Goal: Task Accomplishment & Management: Manage account settings

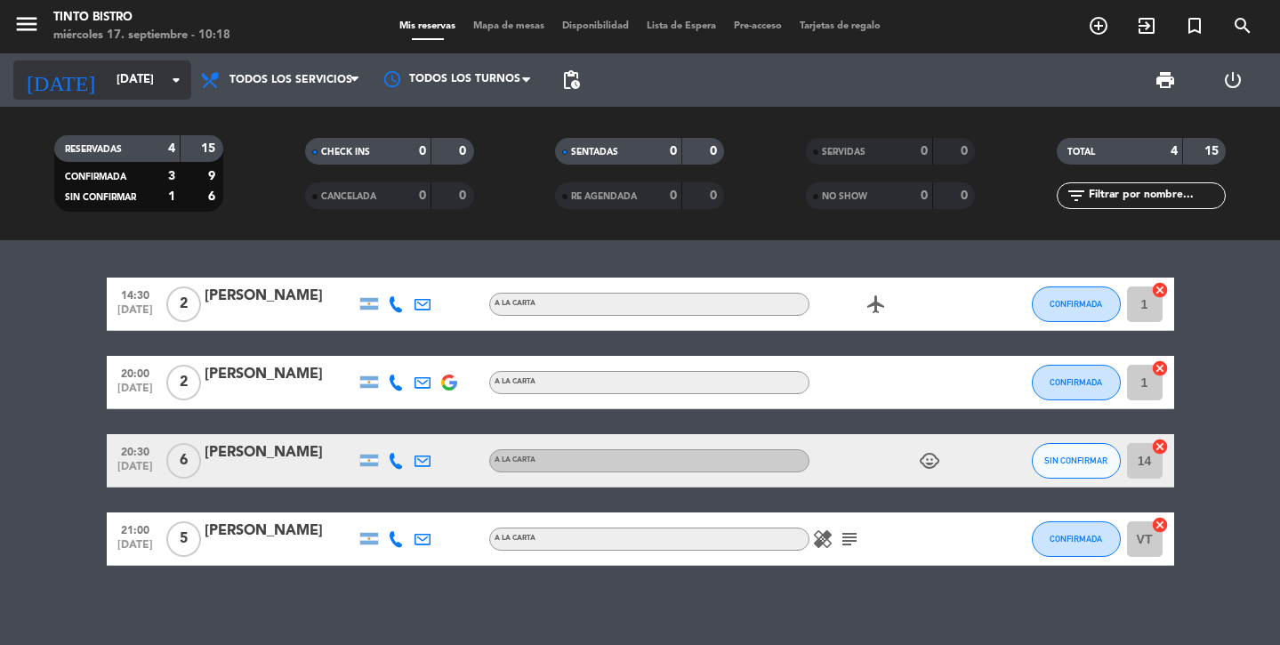
click at [131, 64] on input "[DATE]" at bounding box center [186, 80] width 157 height 32
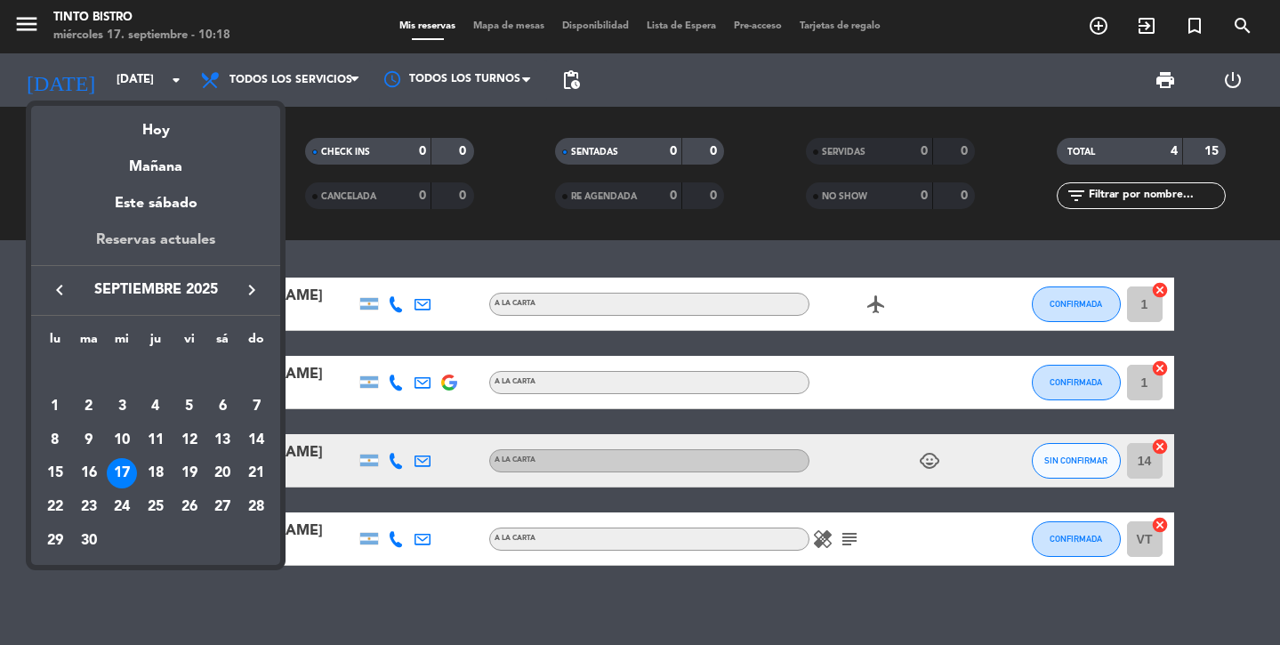
click at [136, 246] on div "Reservas actuales" at bounding box center [155, 247] width 249 height 36
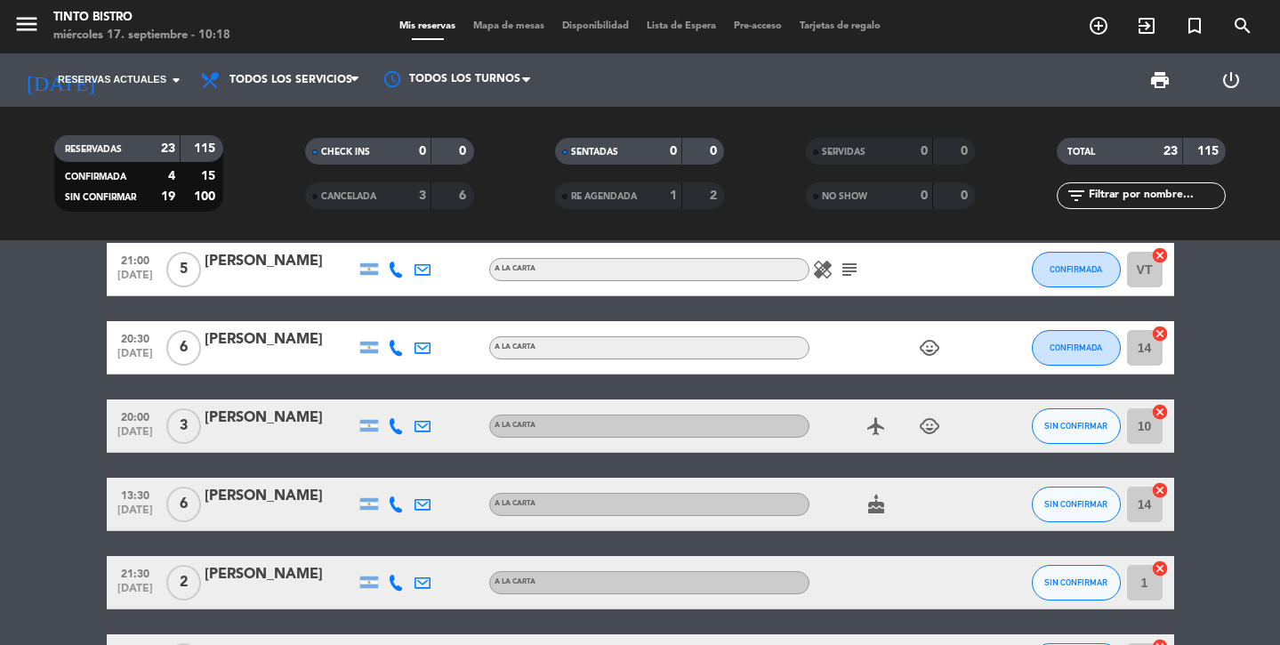
scroll to position [271, 0]
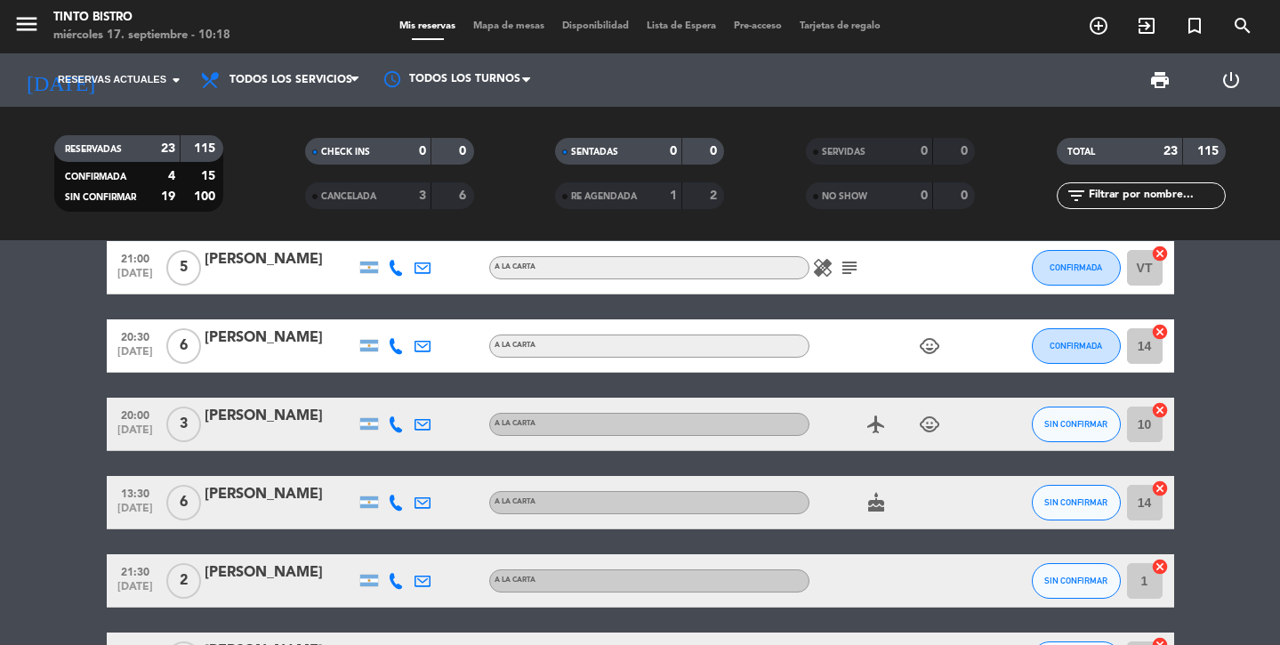
click at [249, 335] on div "[PERSON_NAME]" at bounding box center [280, 338] width 151 height 23
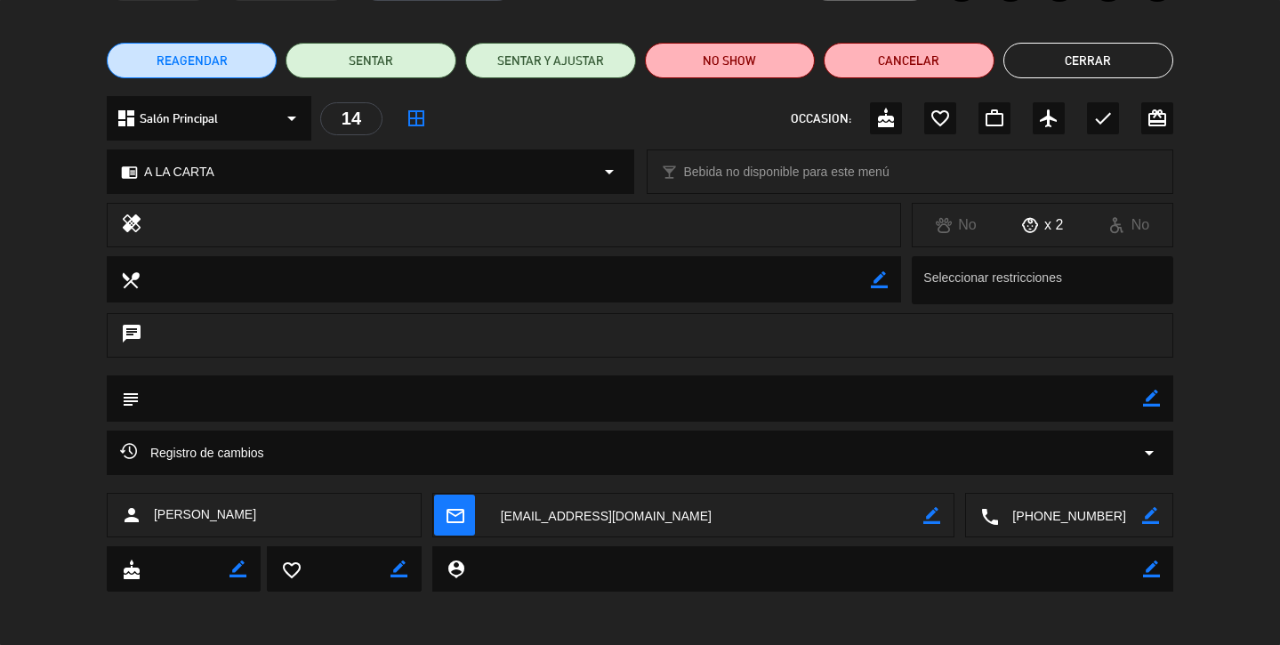
scroll to position [0, 0]
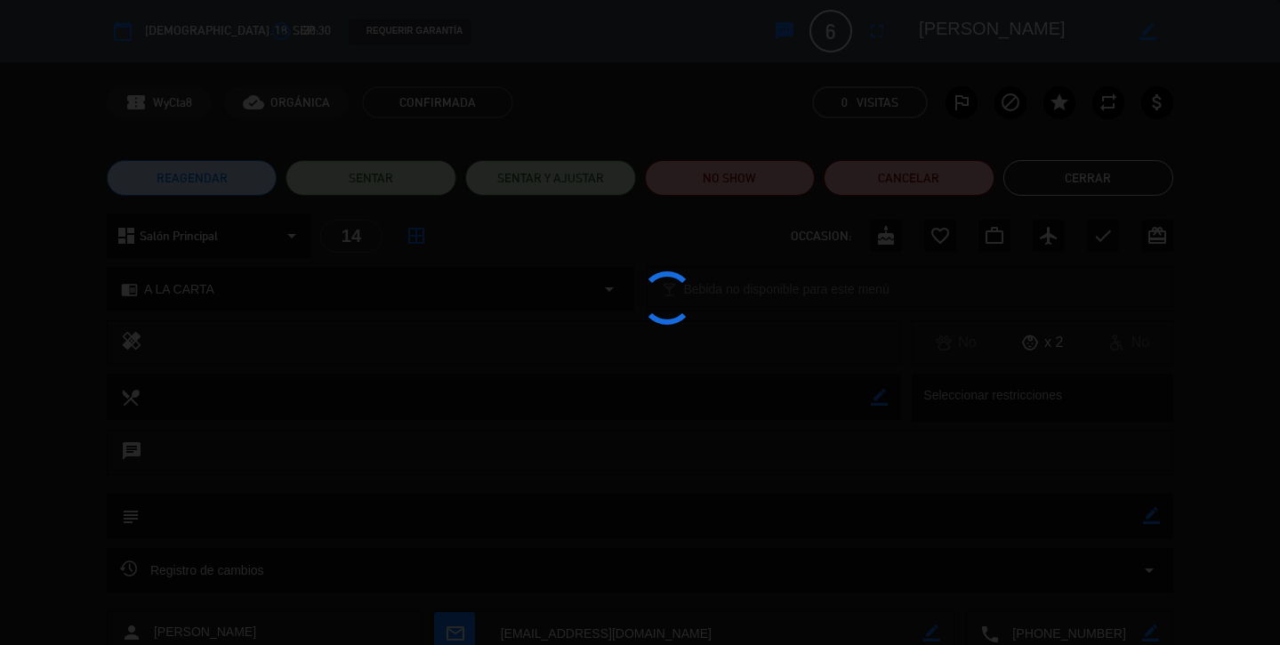
click at [1165, 167] on button "Cerrar" at bounding box center [1089, 178] width 171 height 36
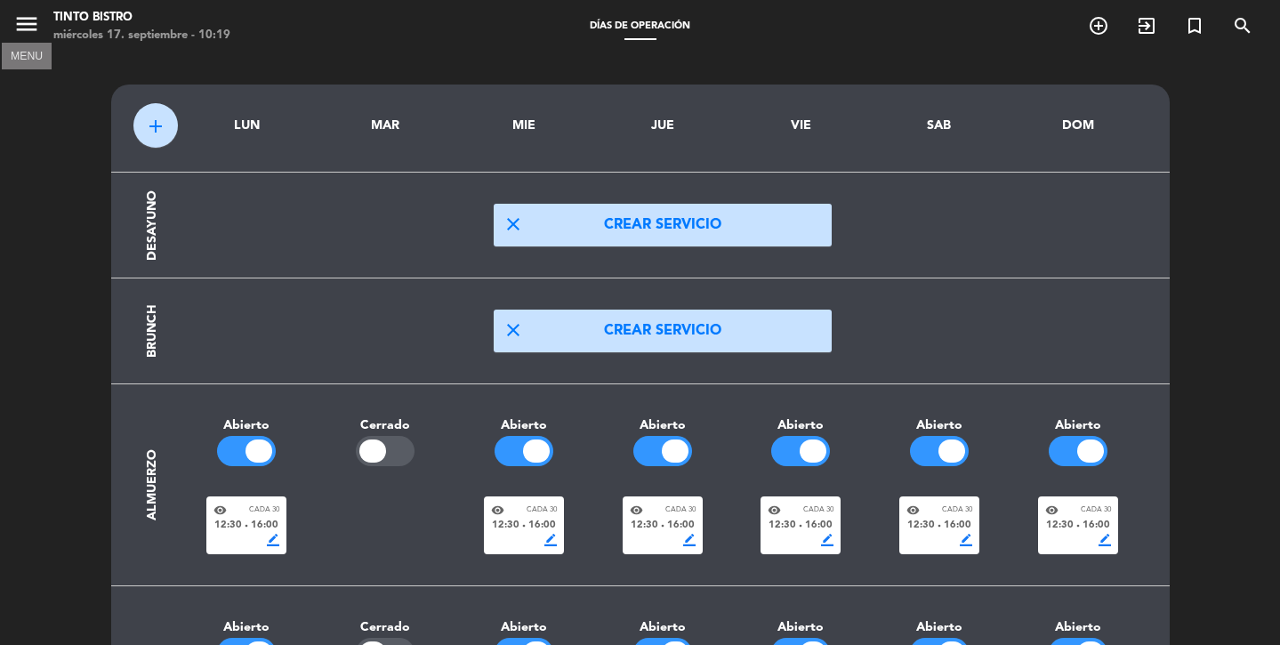
click at [35, 24] on icon "menu" at bounding box center [26, 24] width 27 height 27
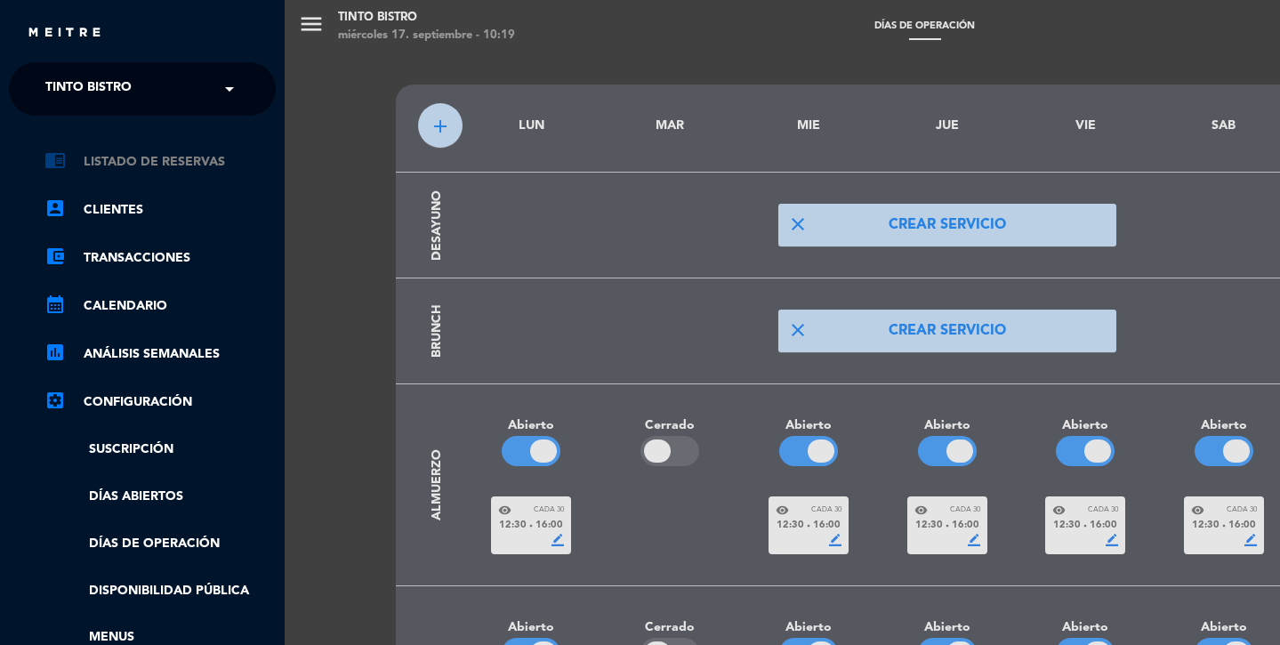
click at [125, 157] on link "chrome_reader_mode Listado de Reservas" at bounding box center [159, 161] width 231 height 21
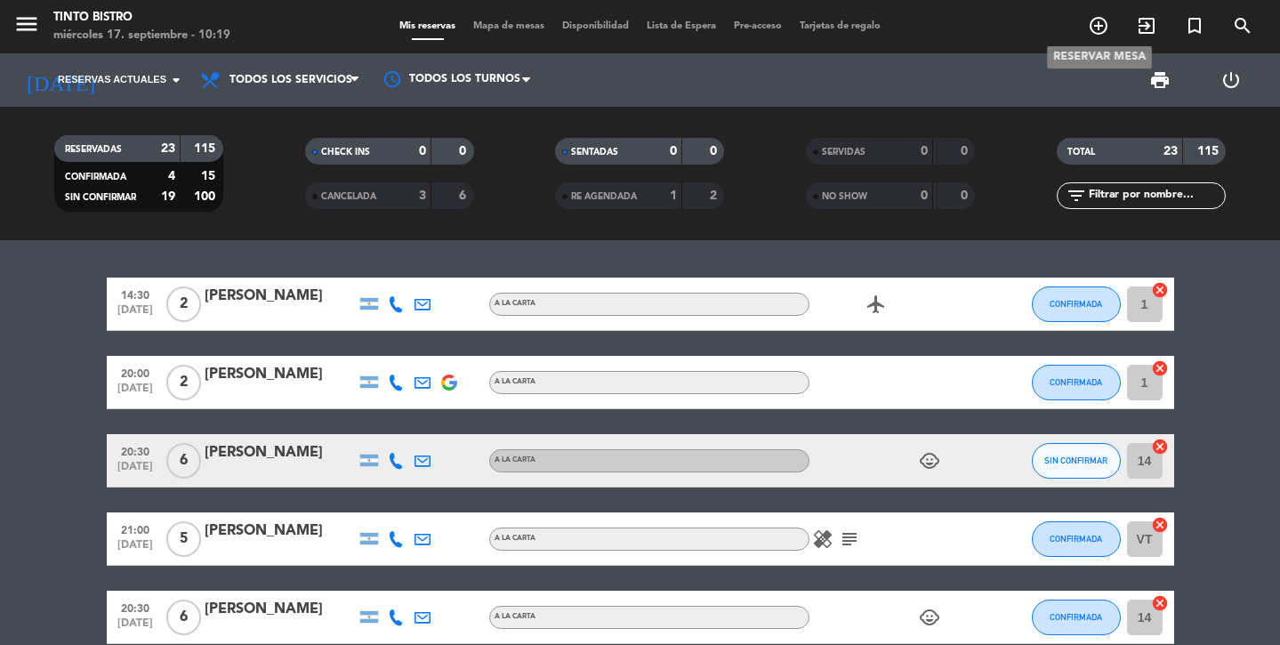
click at [1103, 30] on icon "add_circle_outline" at bounding box center [1098, 25] width 21 height 21
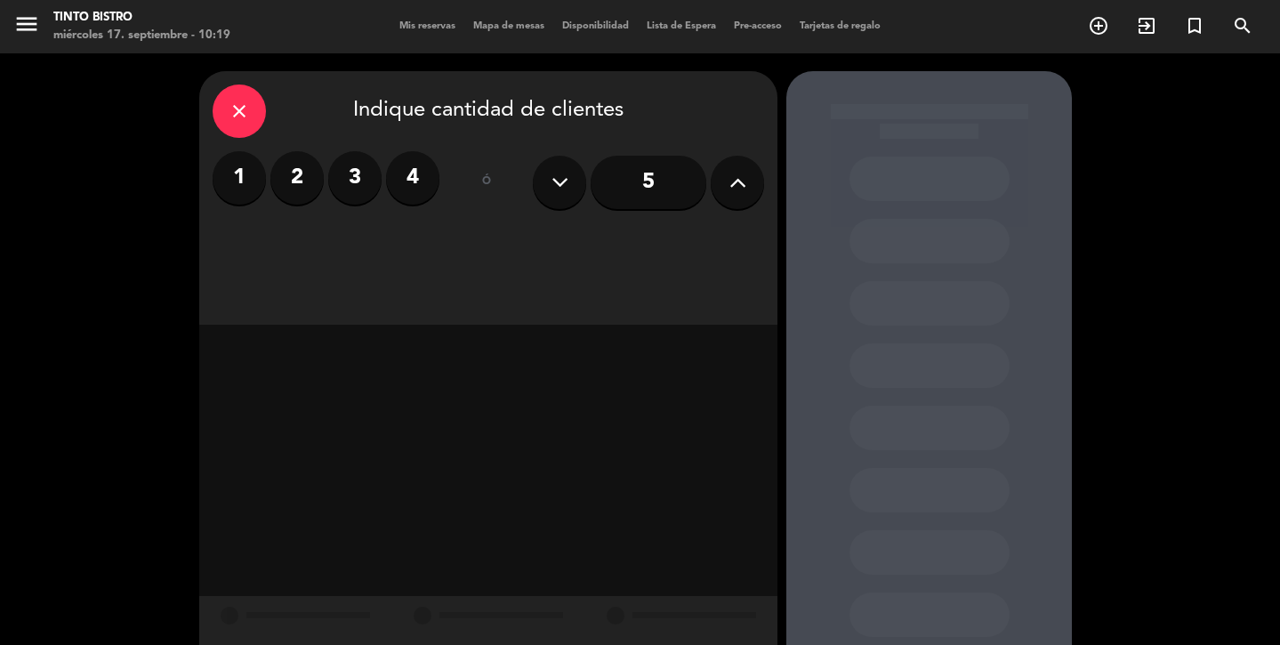
click at [293, 189] on label "2" at bounding box center [296, 177] width 53 height 53
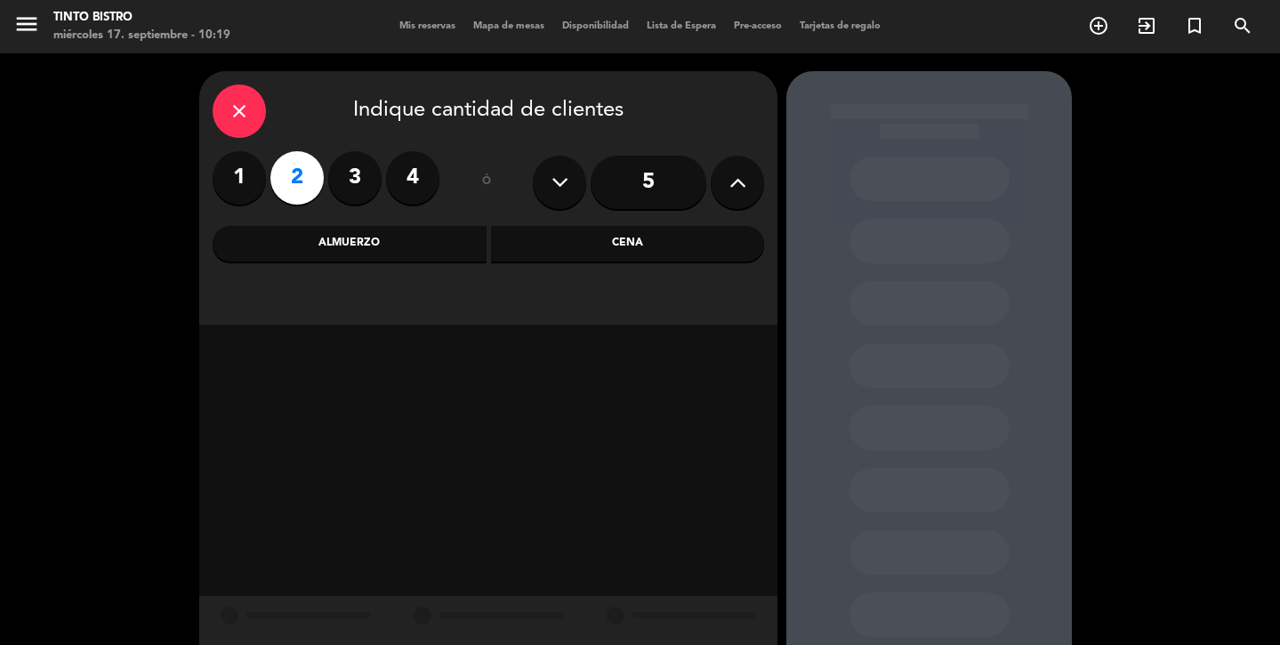
scroll to position [45, 0]
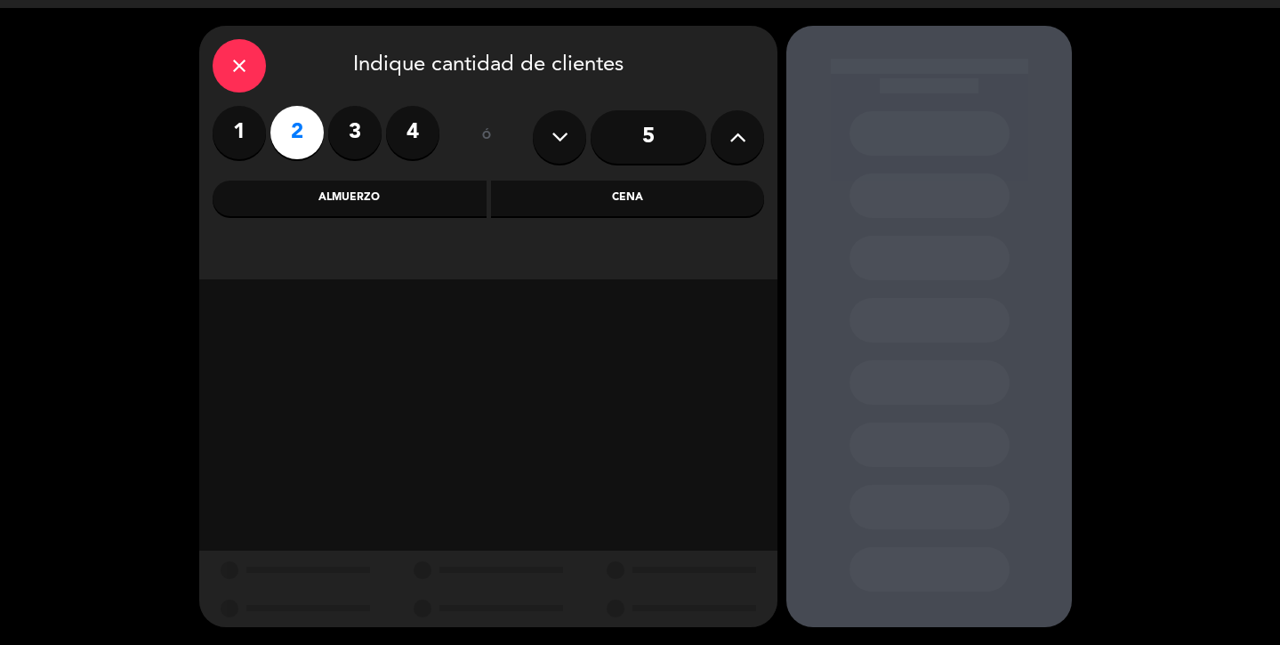
click at [615, 199] on div "Cena" at bounding box center [628, 199] width 274 height 36
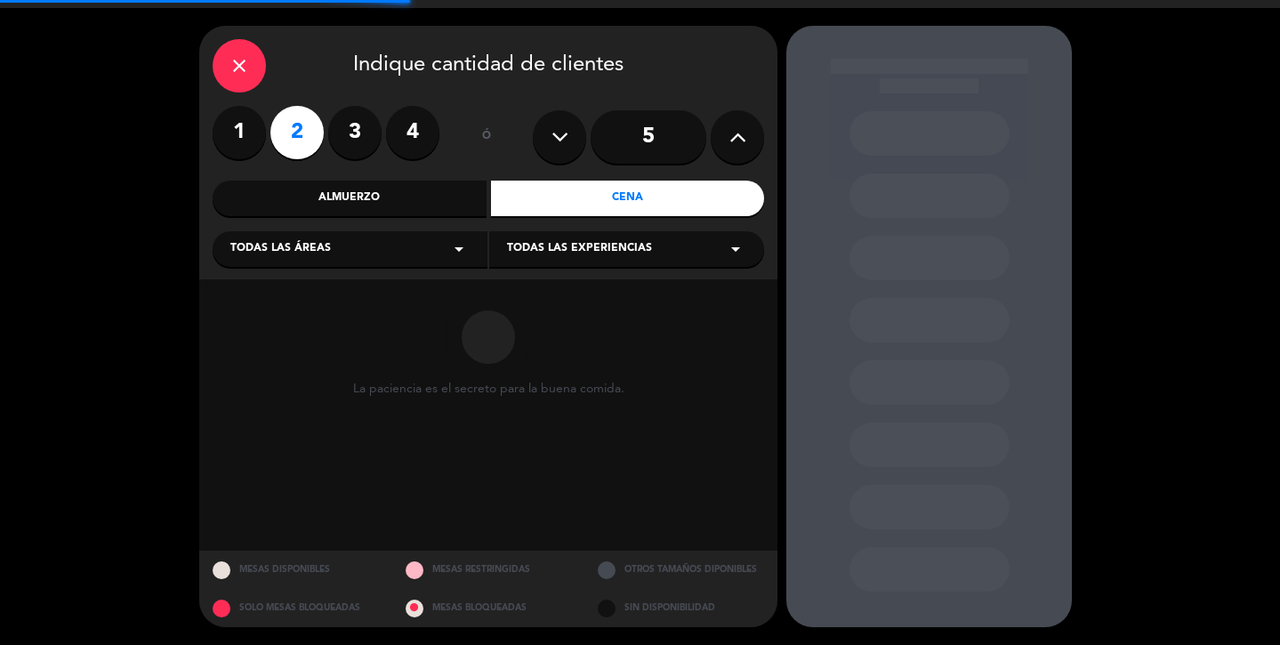
click at [401, 246] on div "Todas las áreas arrow_drop_down" at bounding box center [350, 249] width 275 height 36
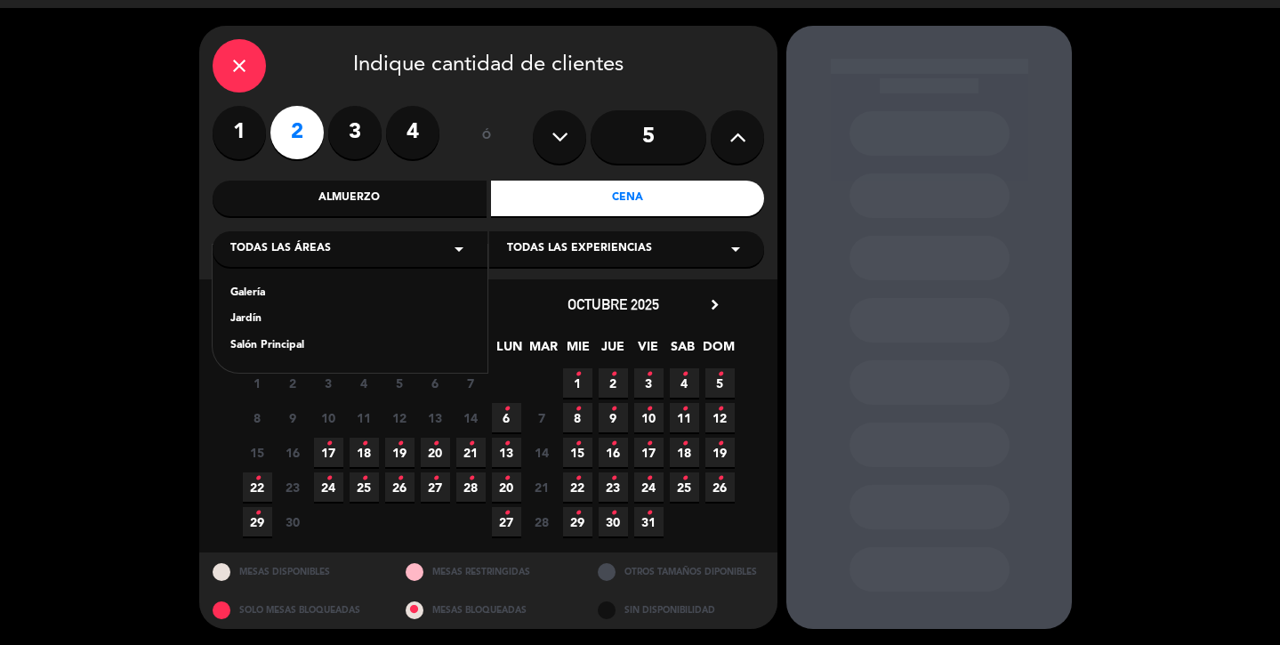
click at [265, 296] on div "Galería" at bounding box center [349, 294] width 239 height 18
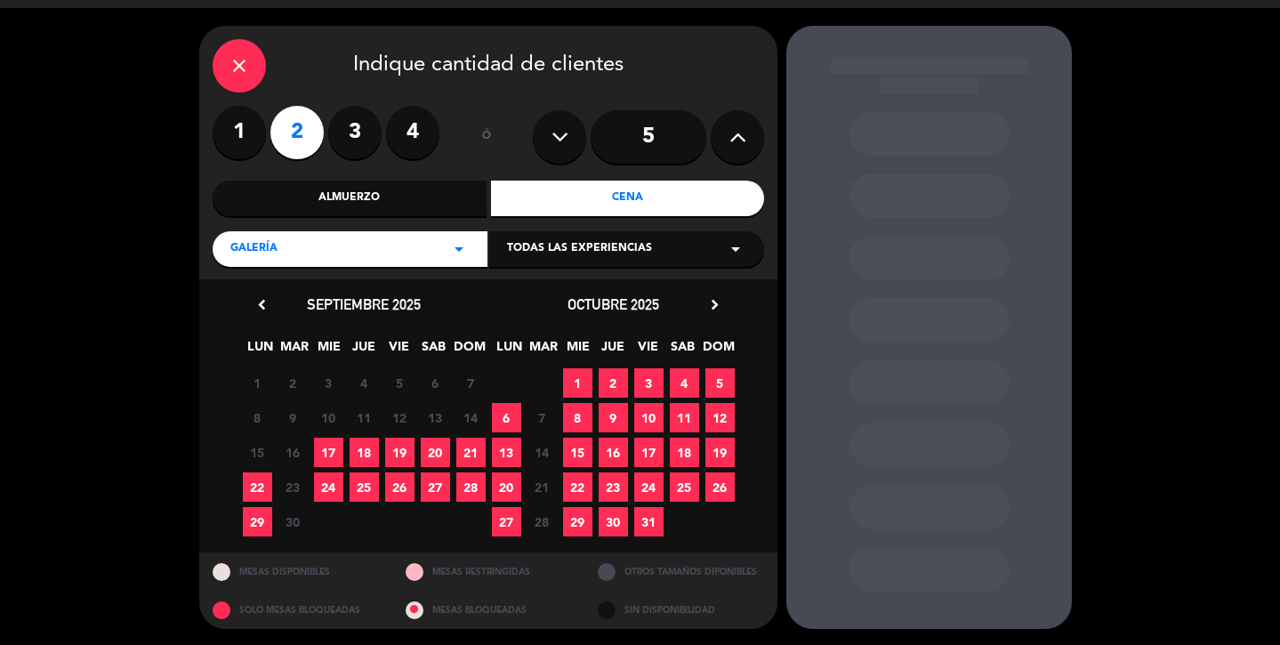
click at [362, 456] on span "18" at bounding box center [364, 452] width 29 height 29
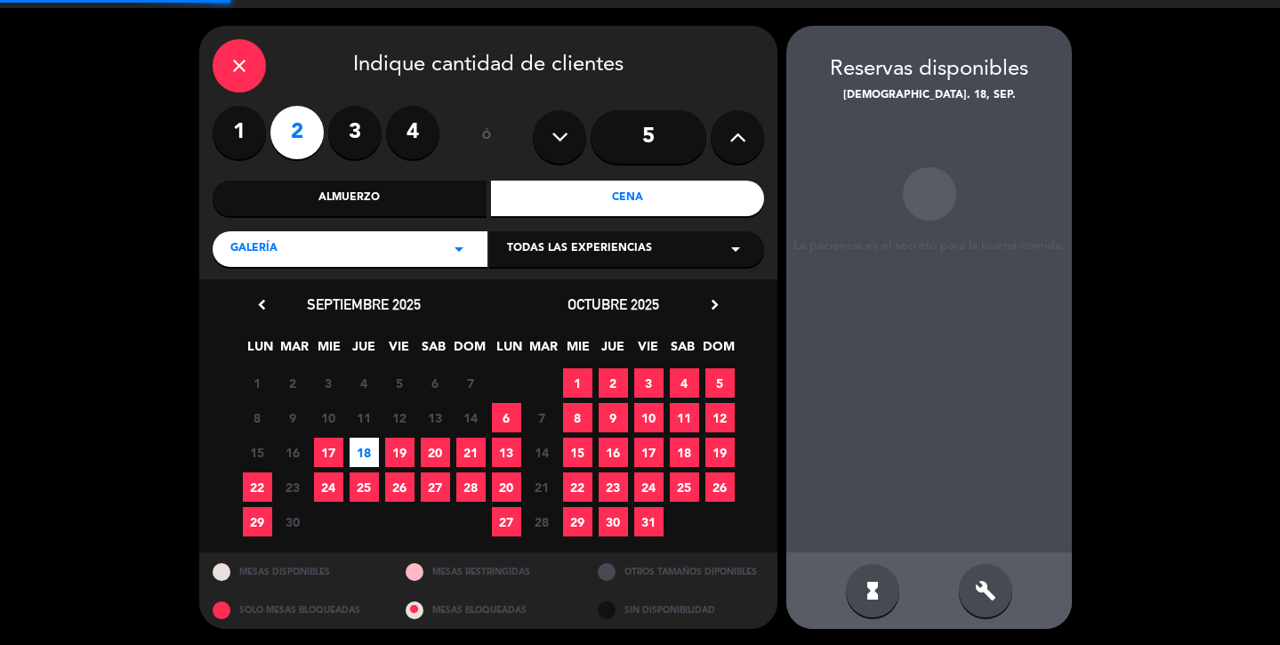
scroll to position [46, 0]
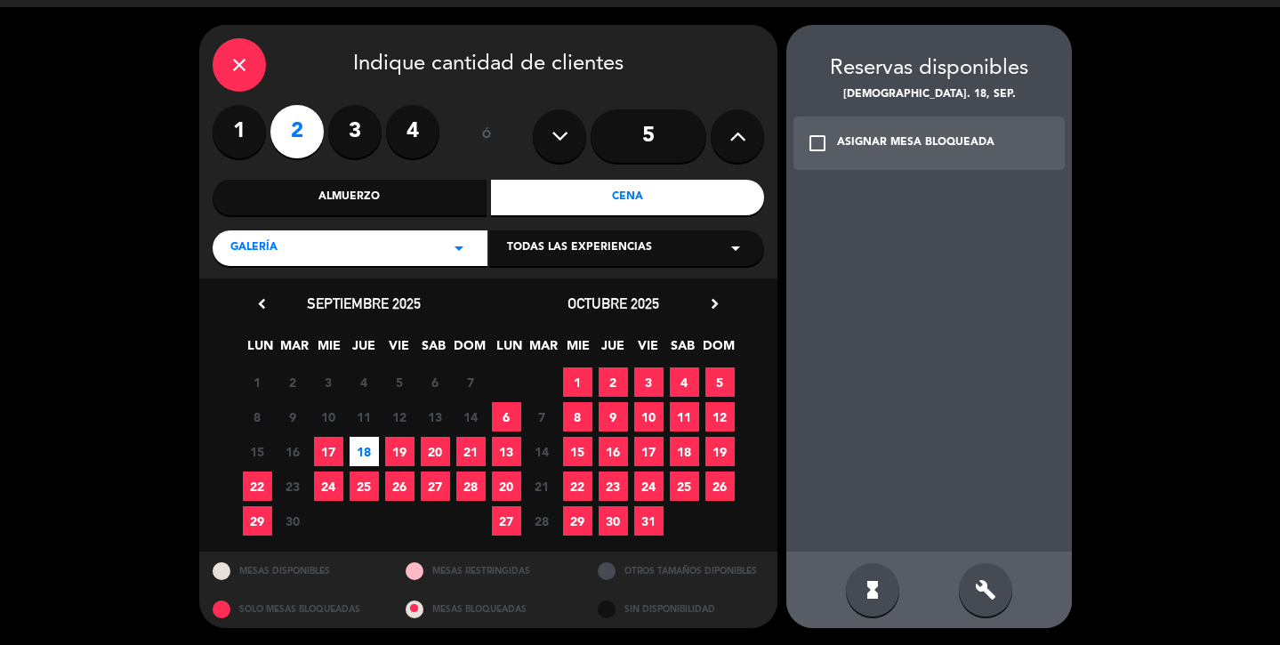
click at [605, 247] on span "Todas las experiencias" at bounding box center [579, 248] width 145 height 18
click at [101, 383] on div "close Indique cantidad de clientes 1 2 3 4 ó 5 Almuerzo Cena Galería arrow_drop…" at bounding box center [640, 326] width 1280 height 639
click at [247, 61] on icon "close" at bounding box center [239, 64] width 21 height 21
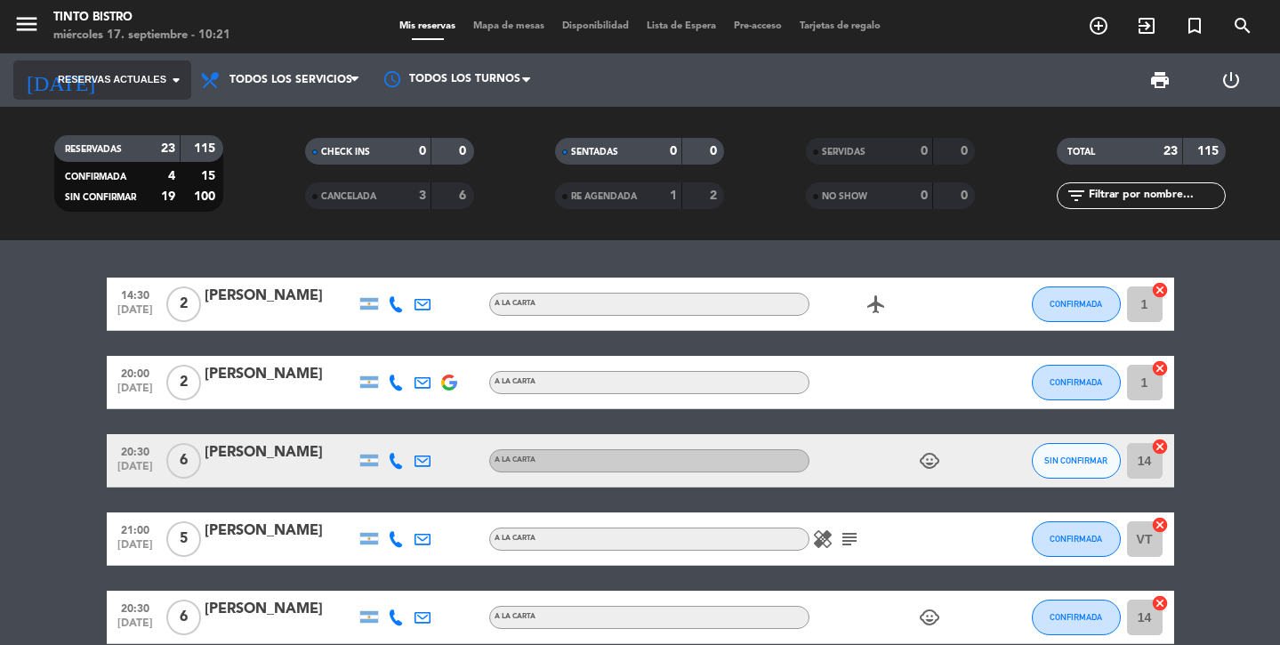
click at [128, 92] on input at bounding box center [186, 80] width 157 height 32
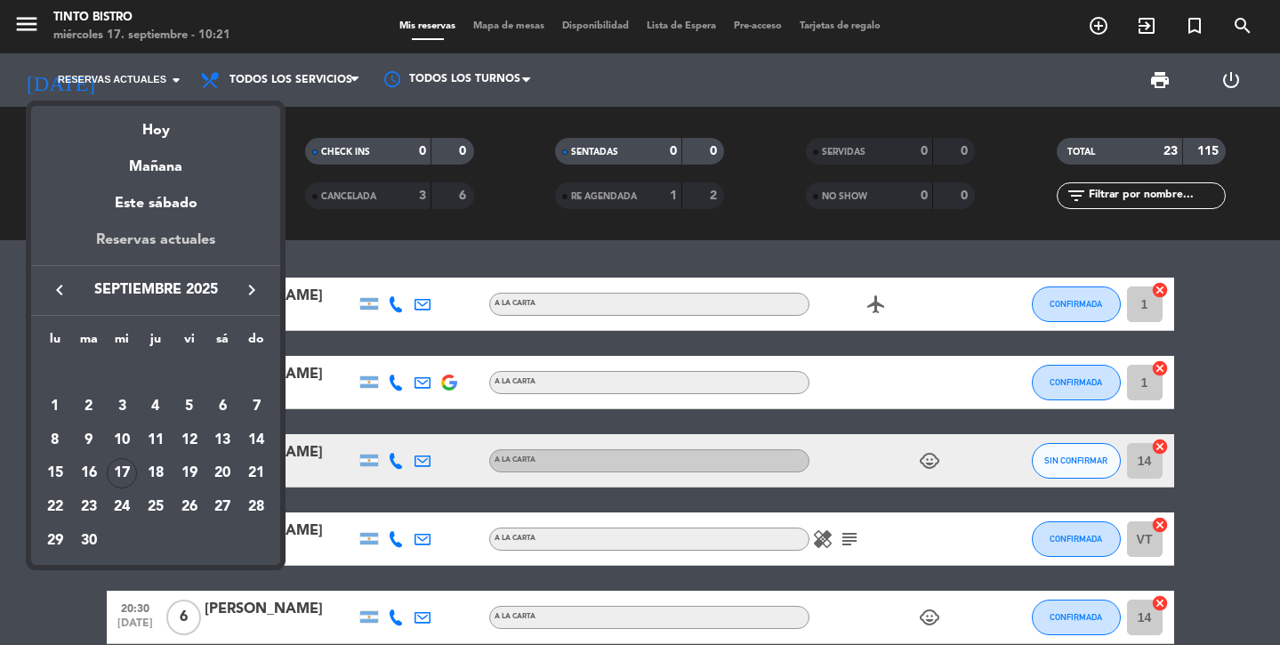
click at [182, 244] on div "Reservas actuales" at bounding box center [155, 247] width 249 height 36
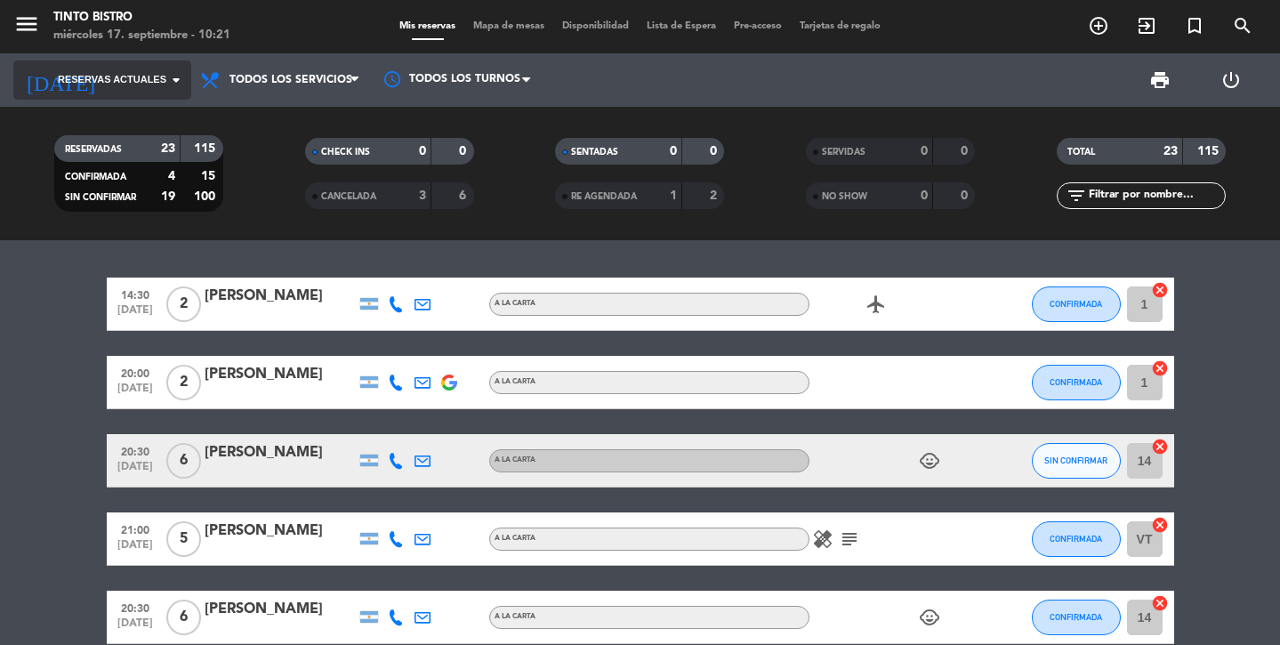
click at [142, 77] on span "Reservas actuales" at bounding box center [112, 80] width 109 height 16
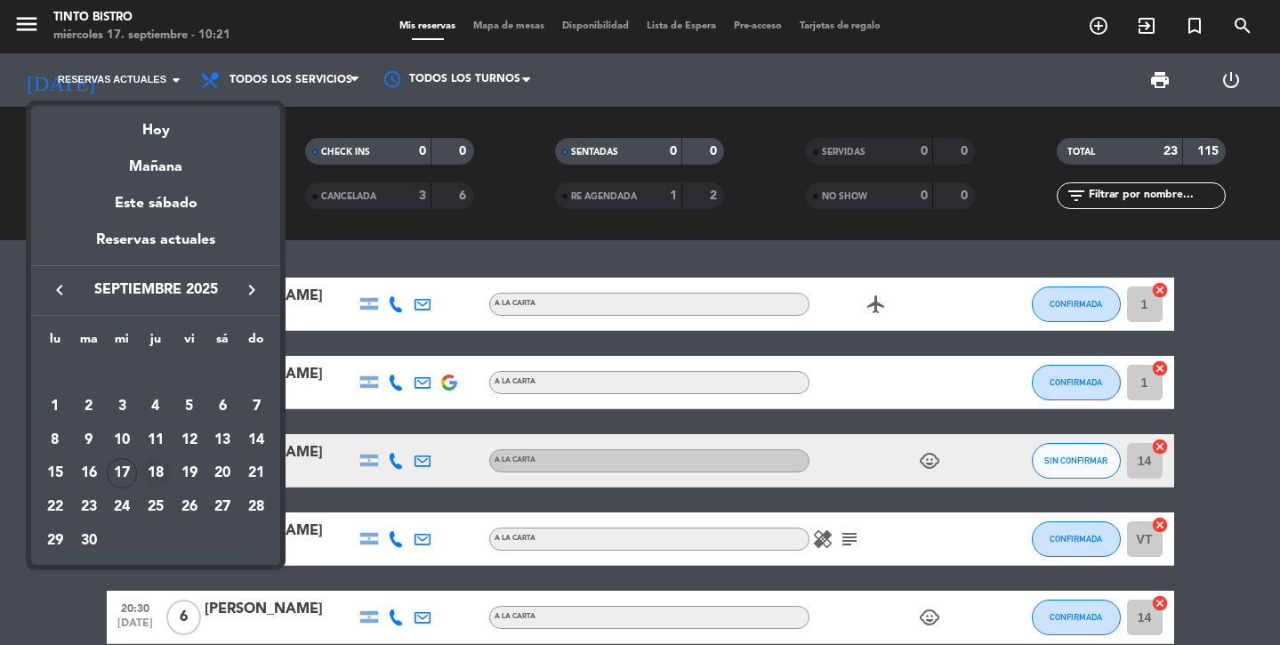
click at [158, 470] on div "18" at bounding box center [156, 473] width 30 height 30
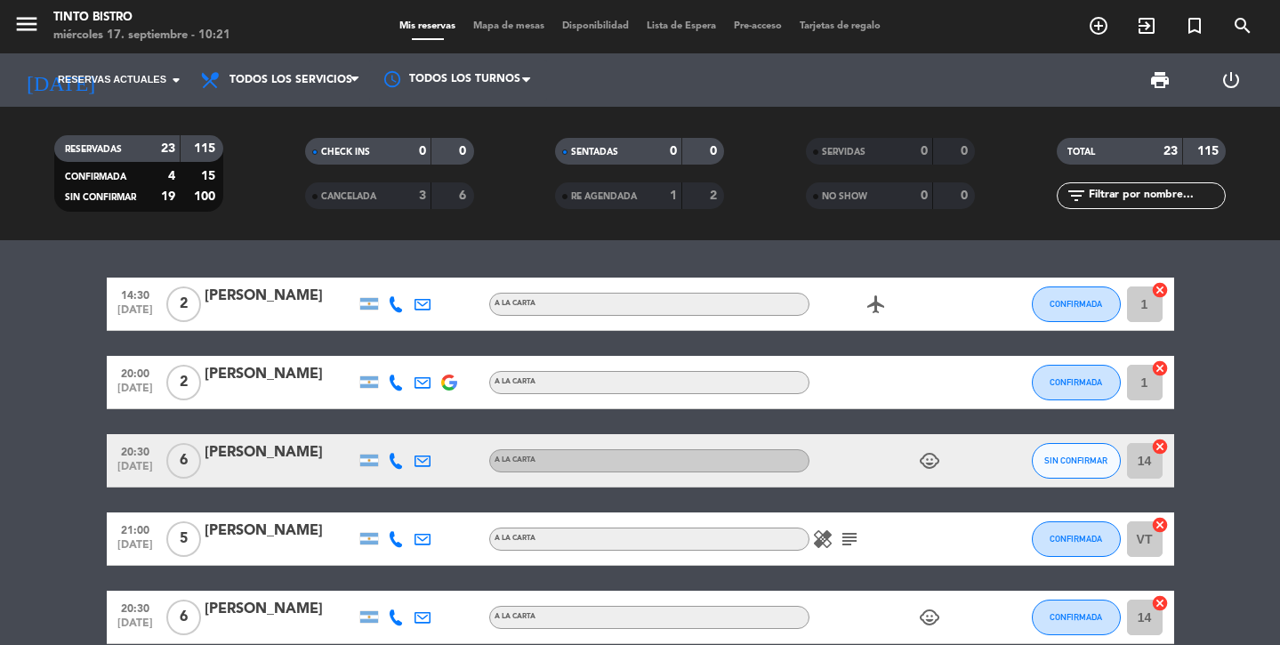
type input "[DEMOGRAPHIC_DATA][DATE]"
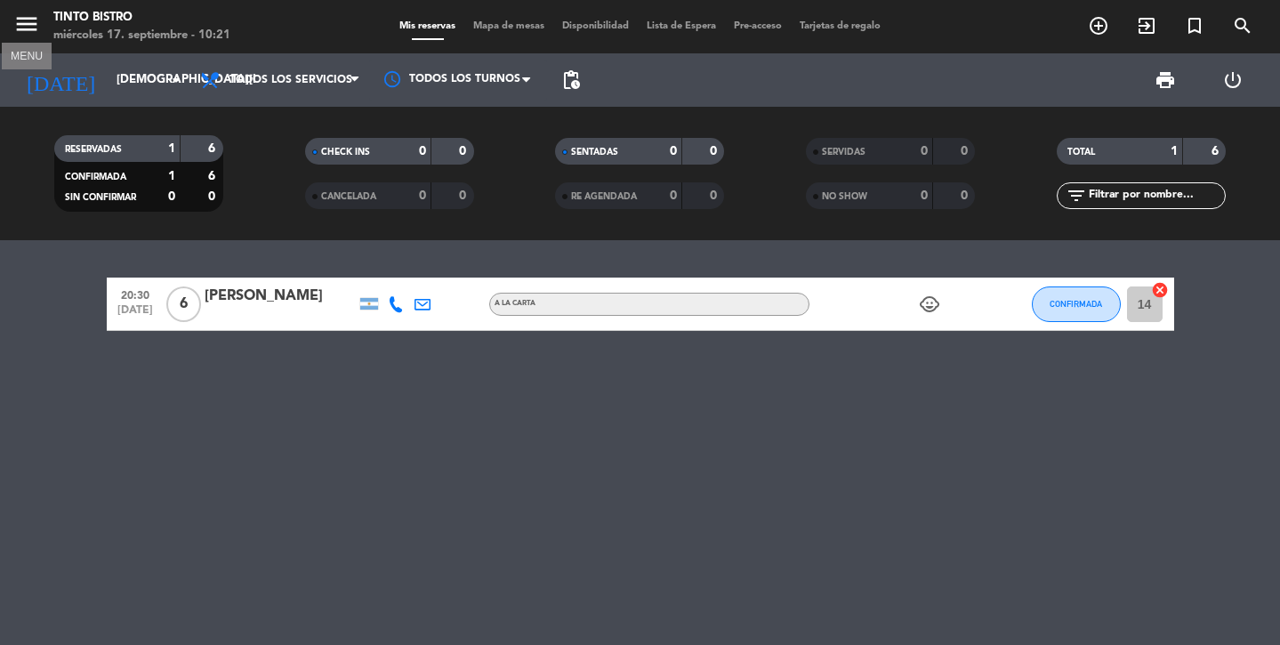
click at [24, 20] on icon "menu" at bounding box center [26, 24] width 27 height 27
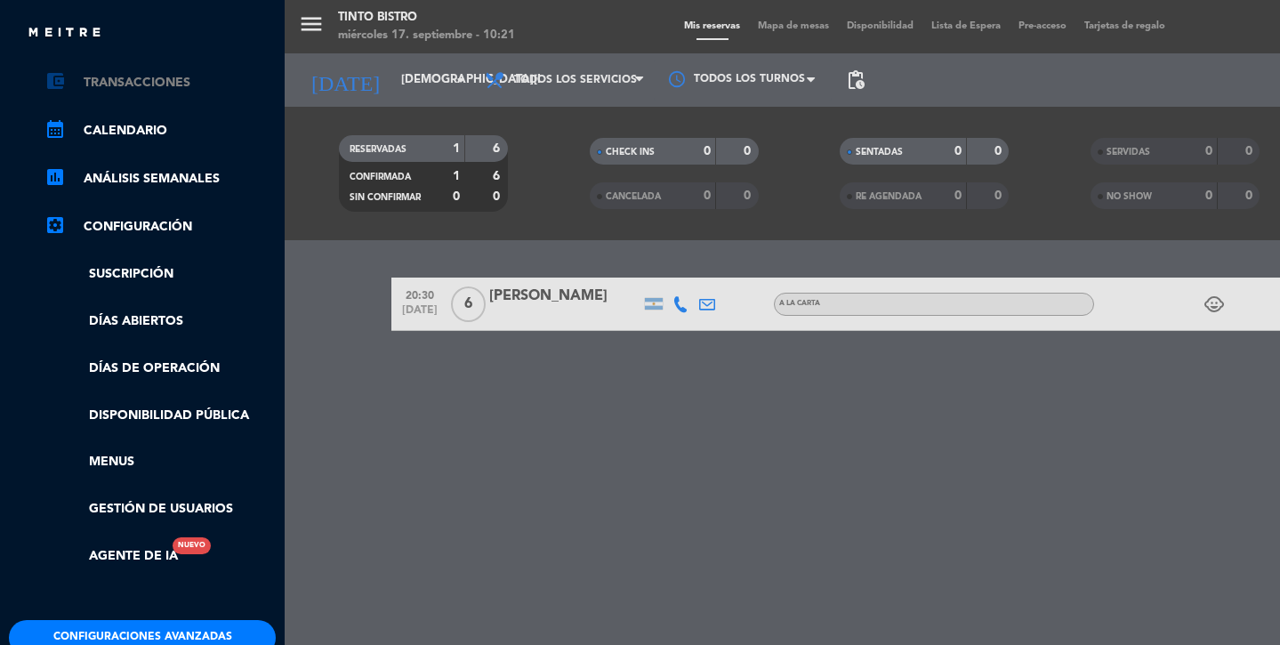
scroll to position [180, 0]
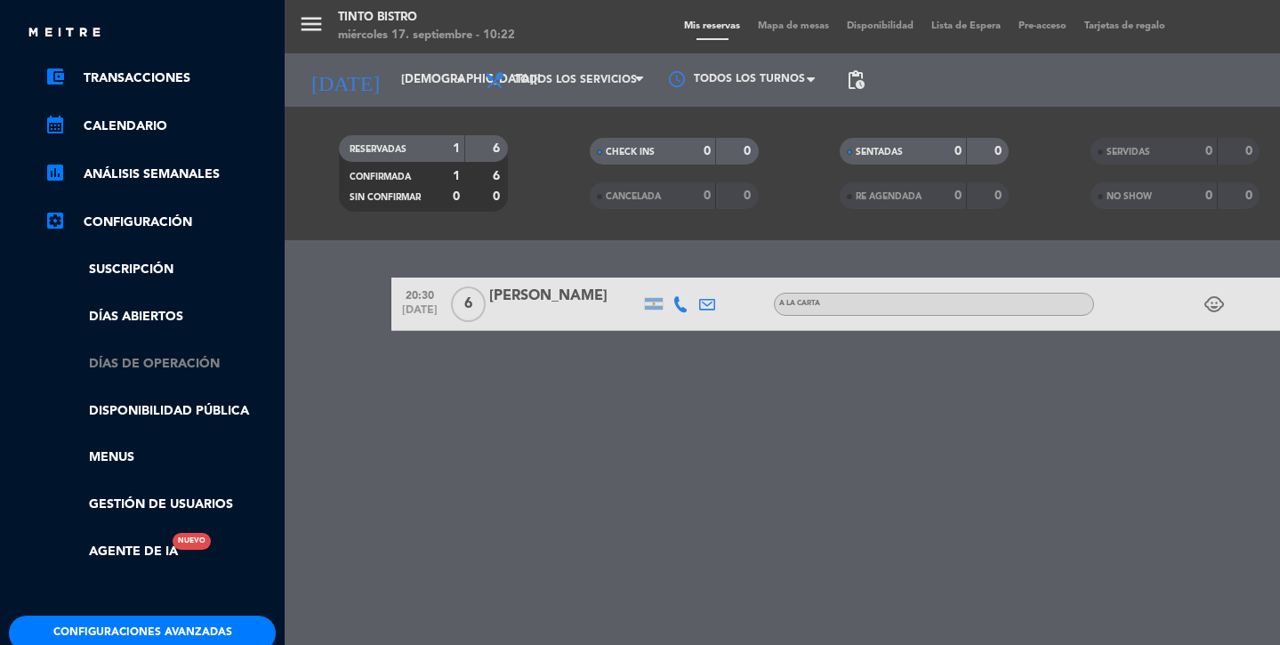
click at [133, 365] on link "Días de Operación" at bounding box center [159, 364] width 231 height 20
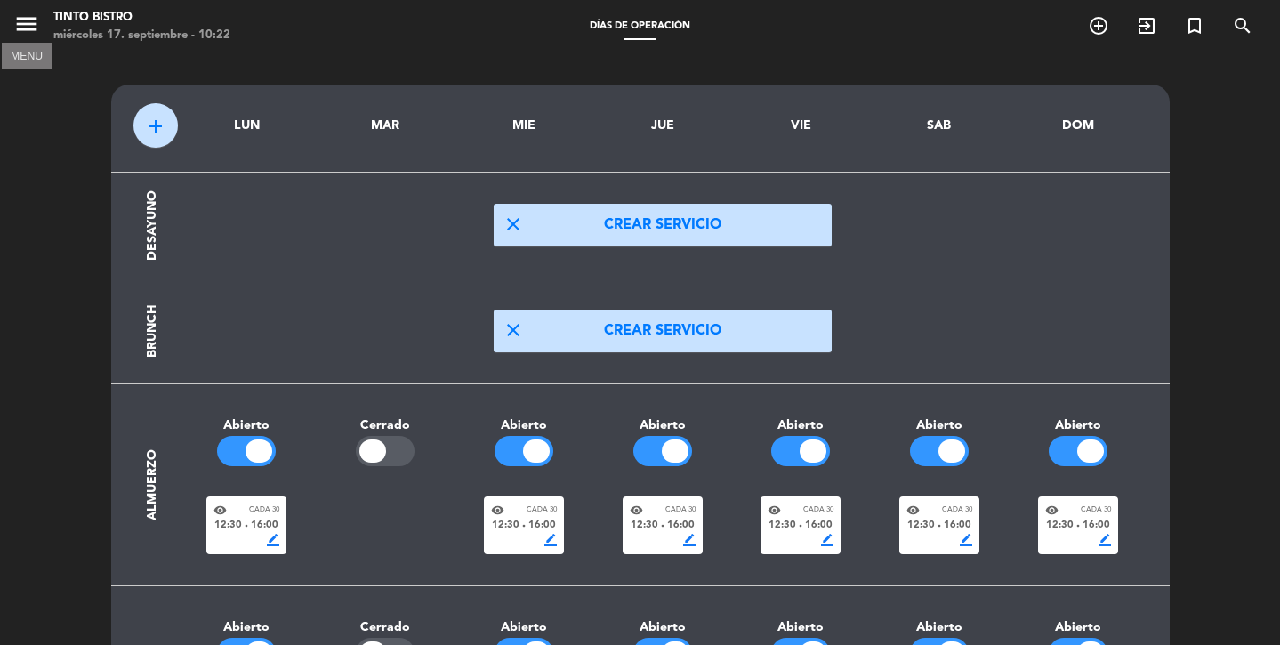
click at [13, 31] on icon "menu" at bounding box center [26, 24] width 27 height 27
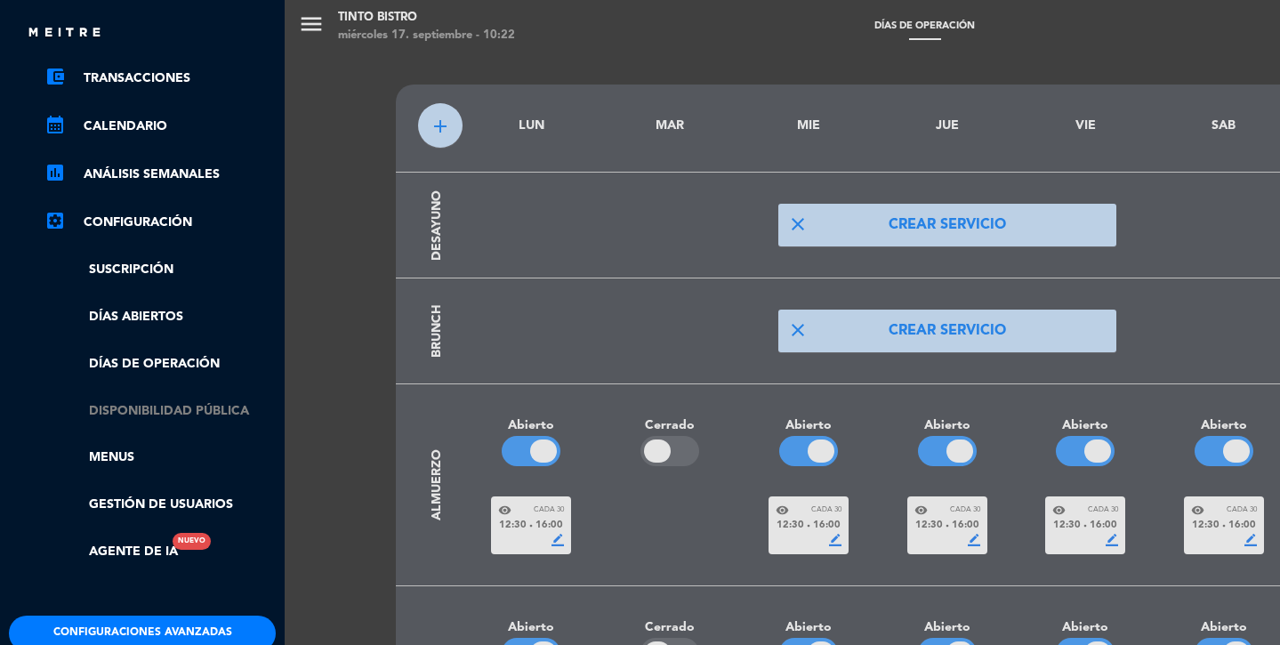
click at [145, 412] on link "Disponibilidad pública" at bounding box center [159, 411] width 231 height 20
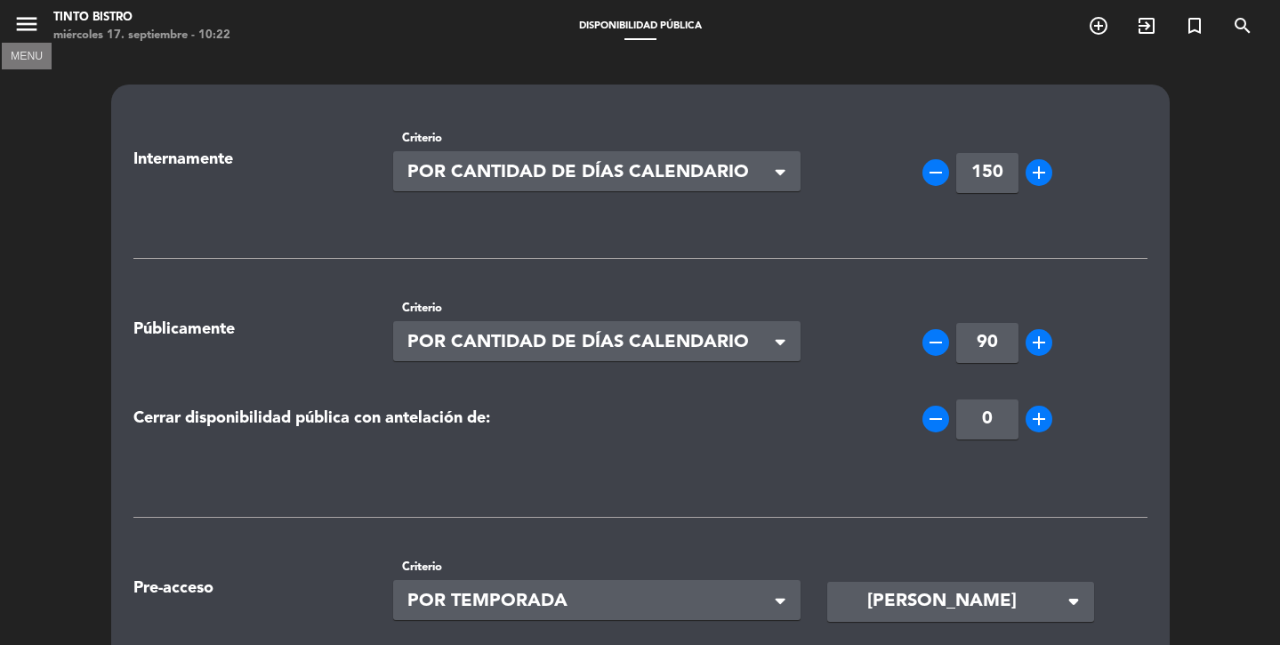
click at [25, 32] on icon "menu" at bounding box center [26, 24] width 27 height 27
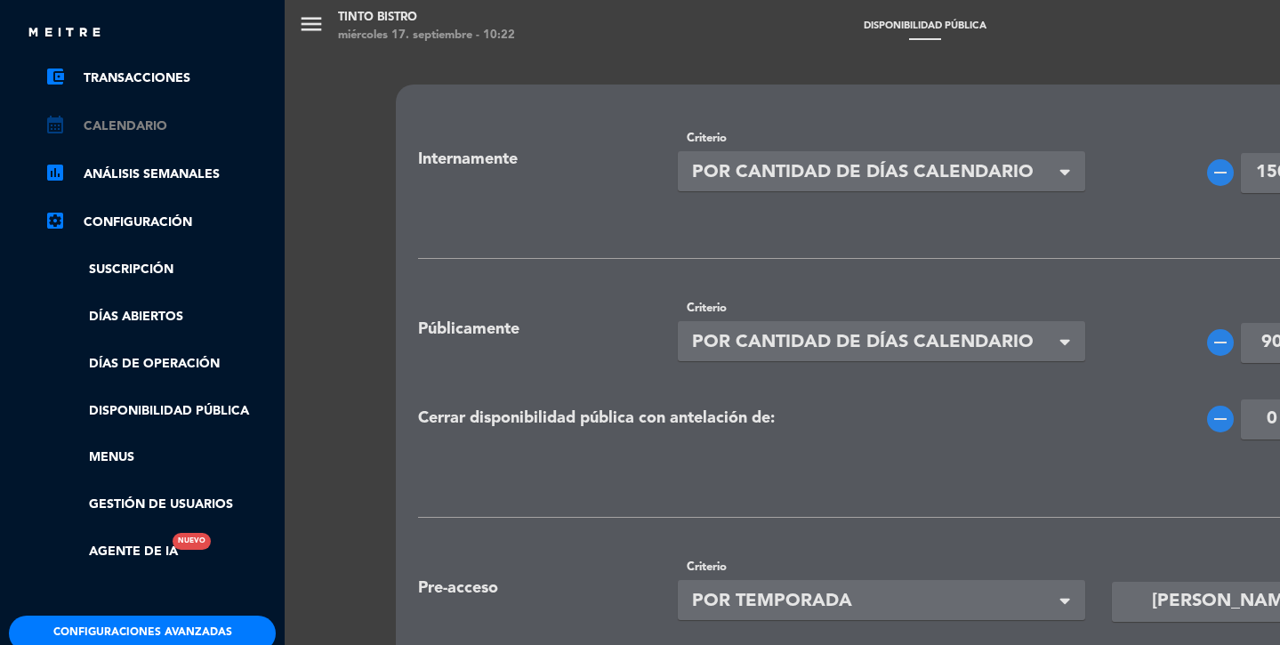
click at [114, 127] on link "calendar_month Calendario" at bounding box center [159, 126] width 231 height 21
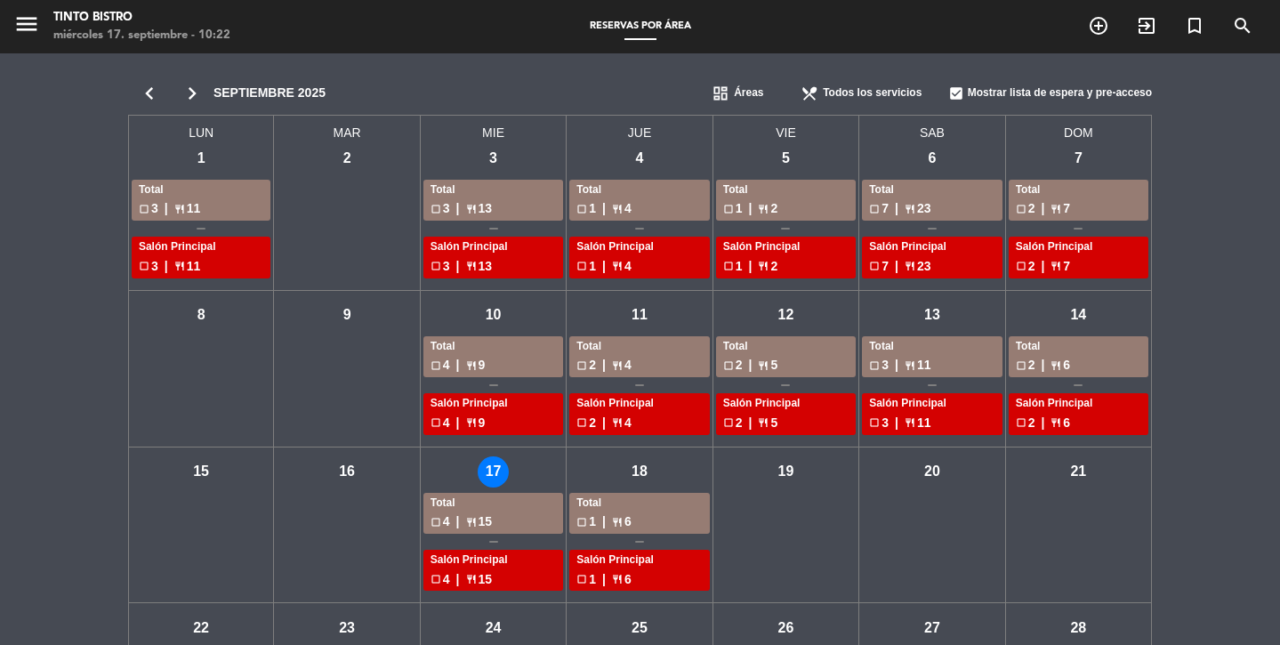
click at [645, 469] on div "jue - 18" at bounding box center [639, 471] width 31 height 31
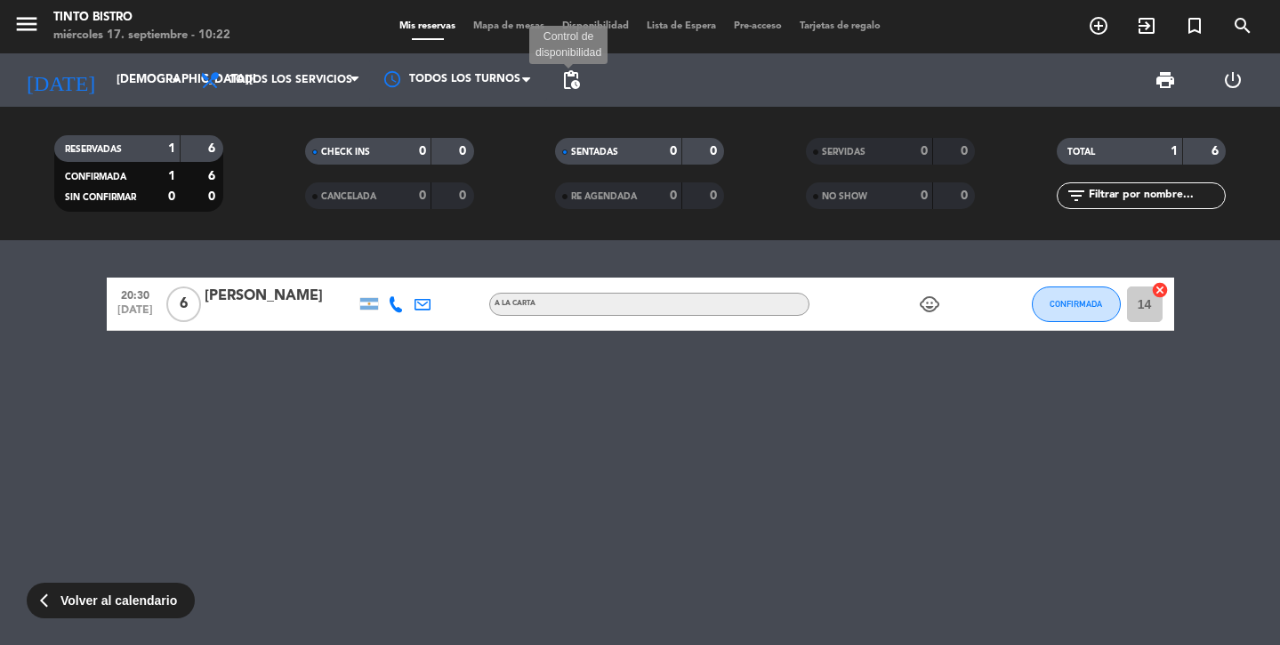
click at [573, 83] on span "pending_actions" at bounding box center [571, 79] width 21 height 21
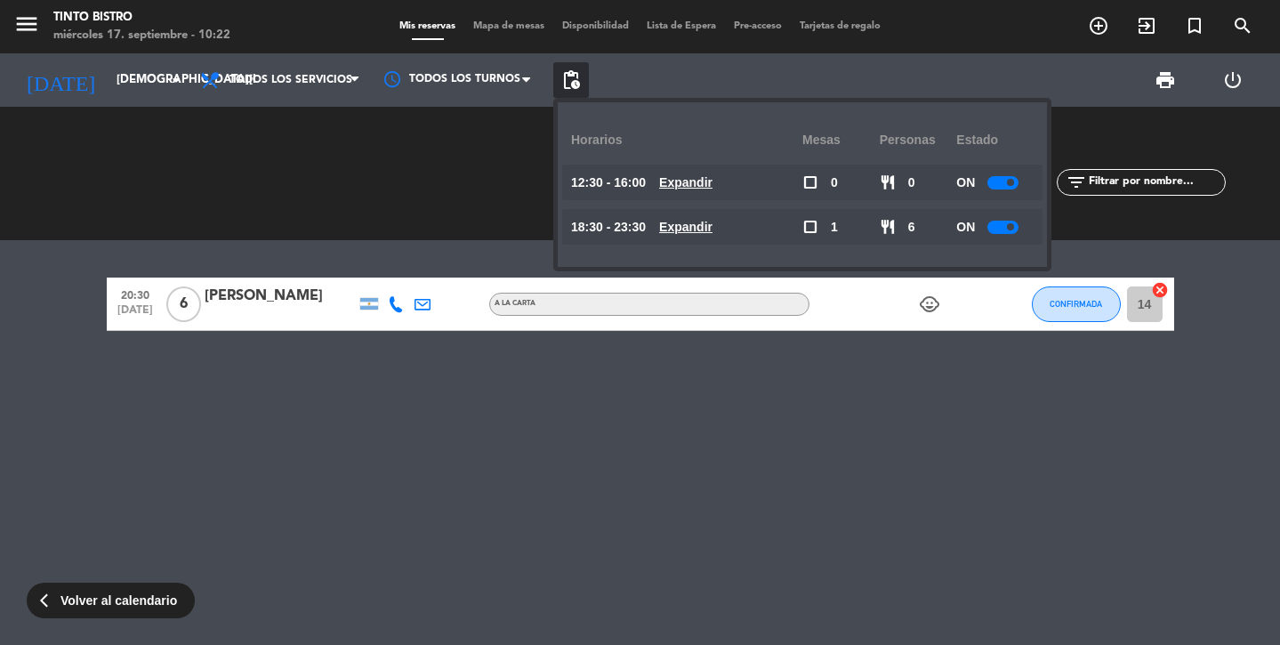
click at [1012, 230] on span at bounding box center [1010, 226] width 7 height 7
click at [767, 422] on div "20:30 [DATE] 6 [PERSON_NAME] A LA CARTA child_care CONFIRMADA 14 cancel" at bounding box center [640, 442] width 1280 height 405
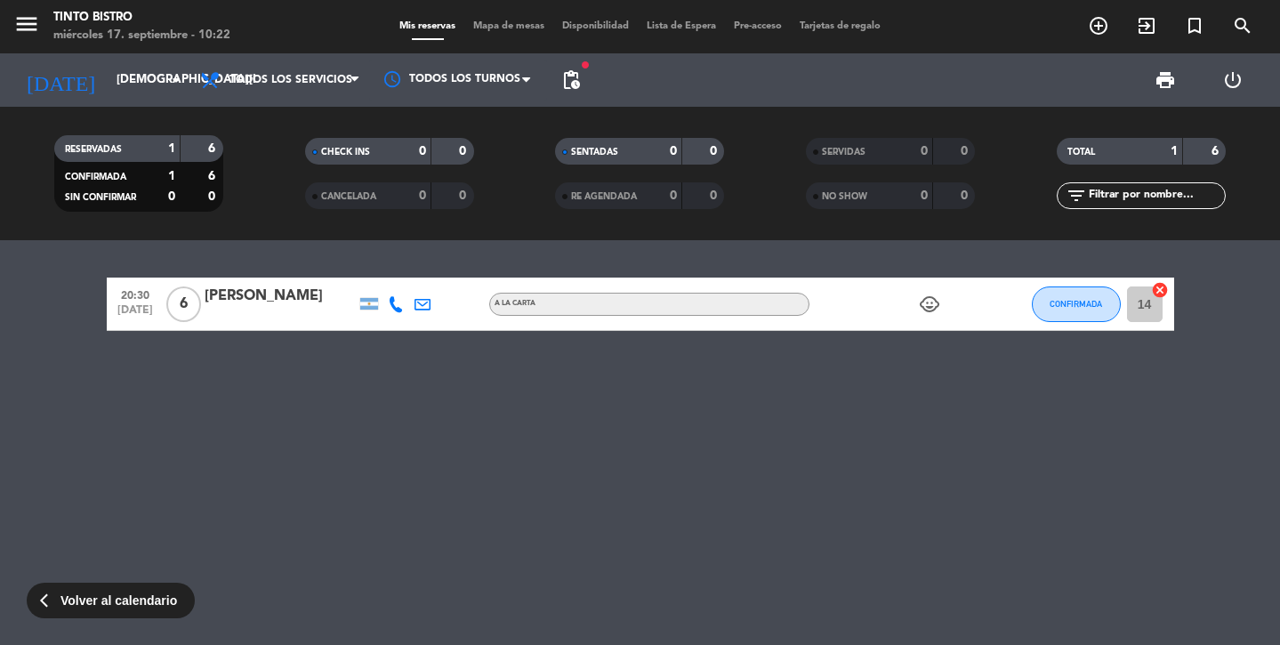
click at [581, 77] on span "pending_actions" at bounding box center [571, 79] width 21 height 21
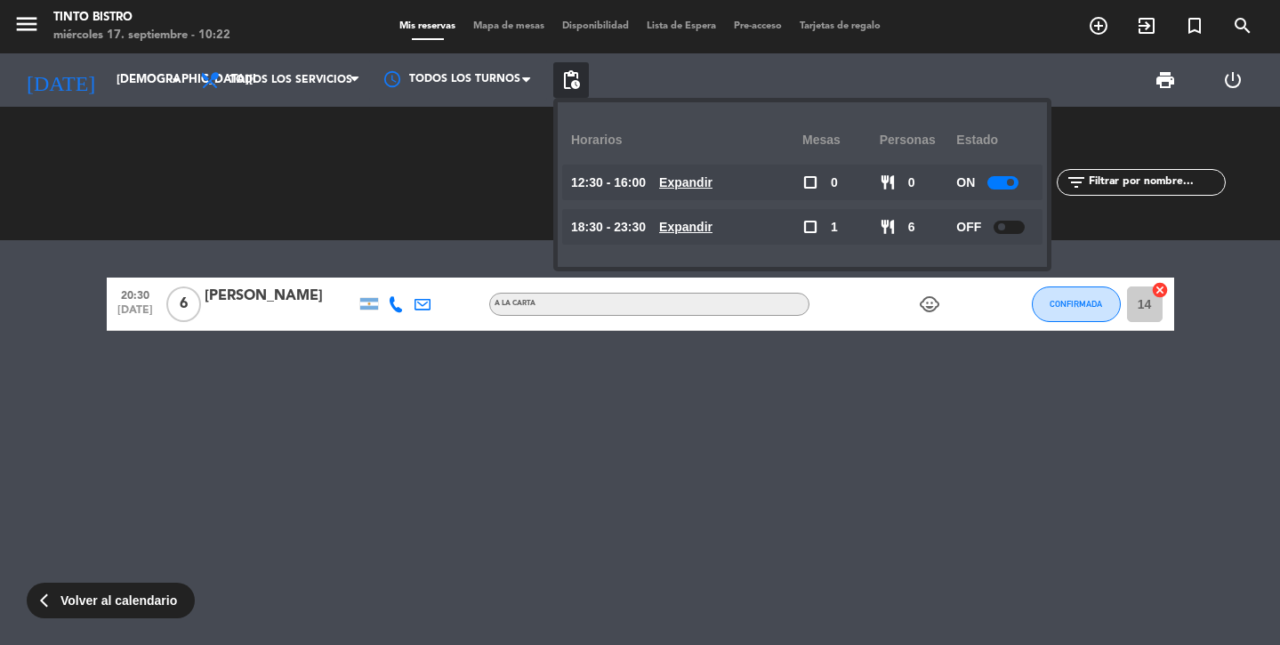
click at [581, 77] on span "pending_actions" at bounding box center [571, 79] width 21 height 21
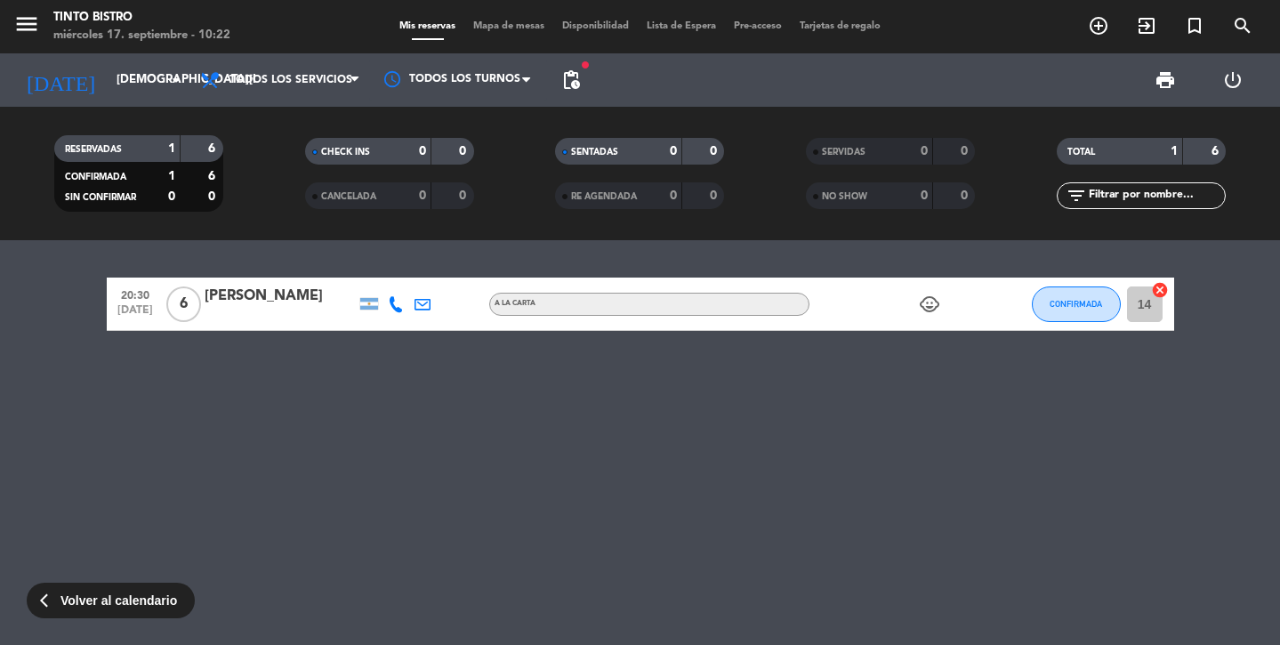
click at [378, 429] on div "20:30 [DATE] 6 [PERSON_NAME] A LA CARTA child_care CONFIRMADA 14 cancel" at bounding box center [640, 442] width 1280 height 405
click at [57, 75] on icon "[DATE]" at bounding box center [60, 80] width 94 height 39
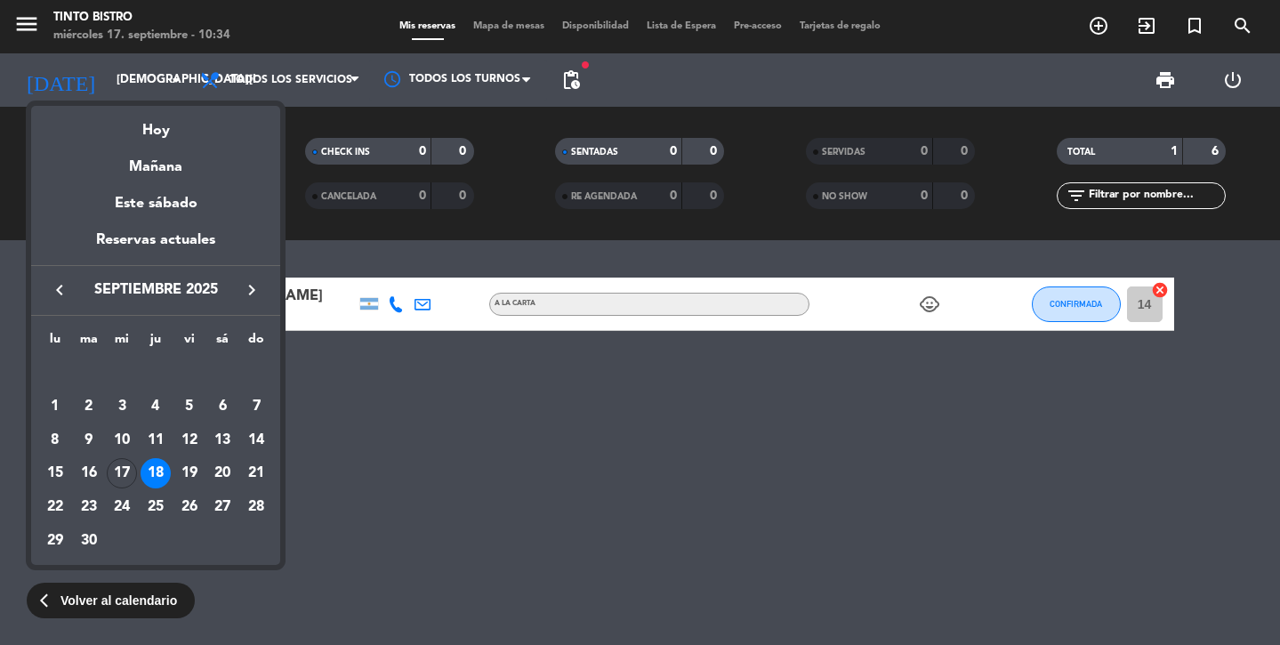
click at [577, 68] on div at bounding box center [640, 322] width 1280 height 645
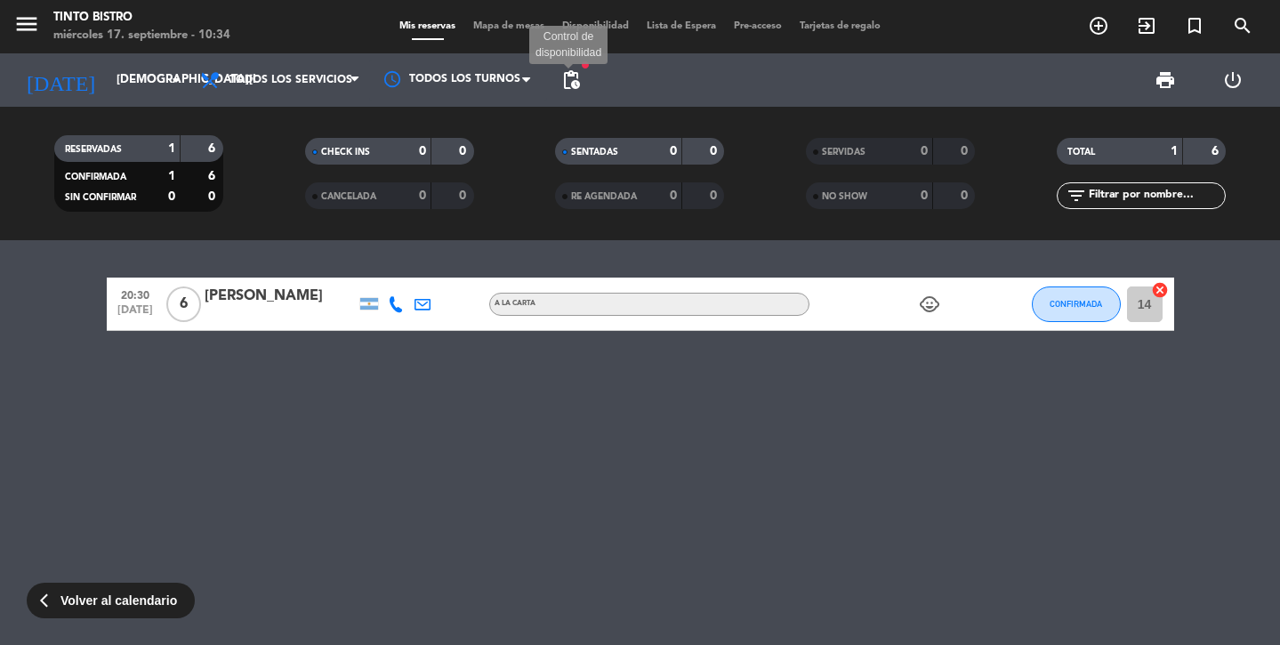
click at [575, 77] on span "pending_actions" at bounding box center [571, 79] width 21 height 21
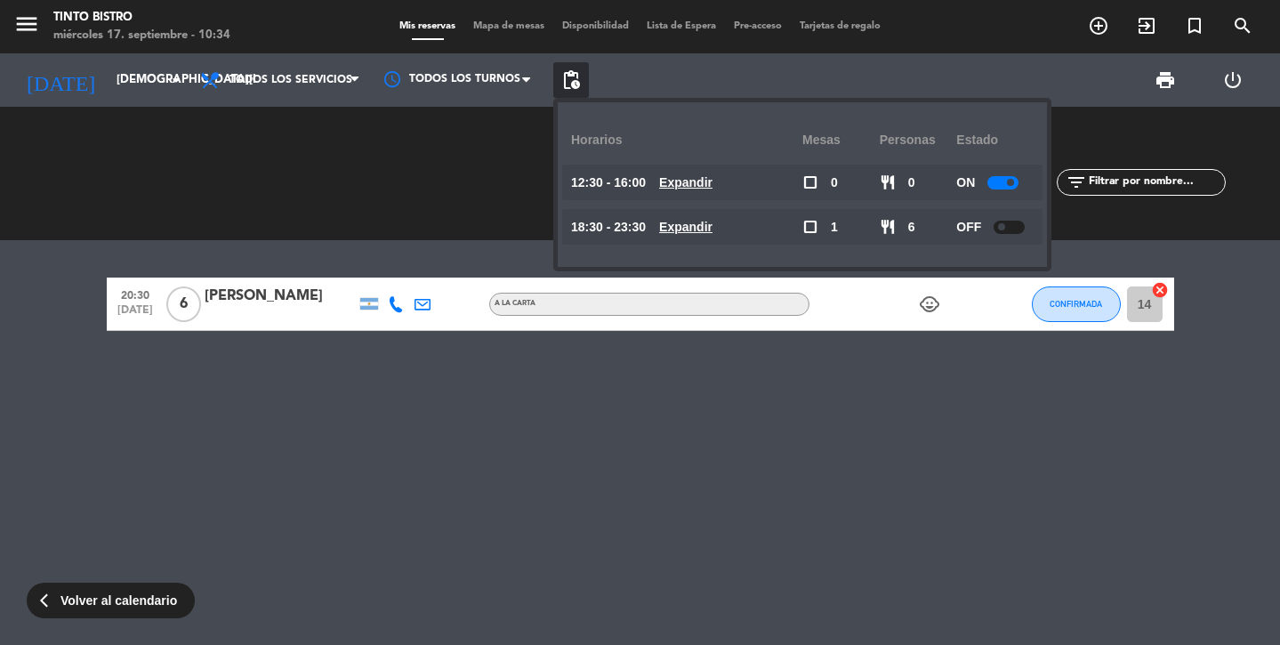
click at [1012, 228] on div at bounding box center [1009, 227] width 31 height 13
click at [1102, 26] on icon "add_circle_outline" at bounding box center [1098, 25] width 21 height 21
